Goal: Task Accomplishment & Management: Manage account settings

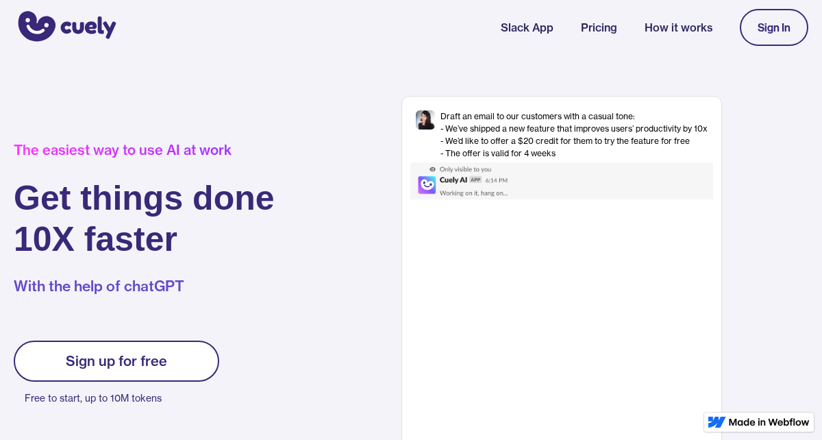
click at [767, 34] on div "Sign In" at bounding box center [773, 27] width 33 height 12
